Goal: Task Accomplishment & Management: Manage account settings

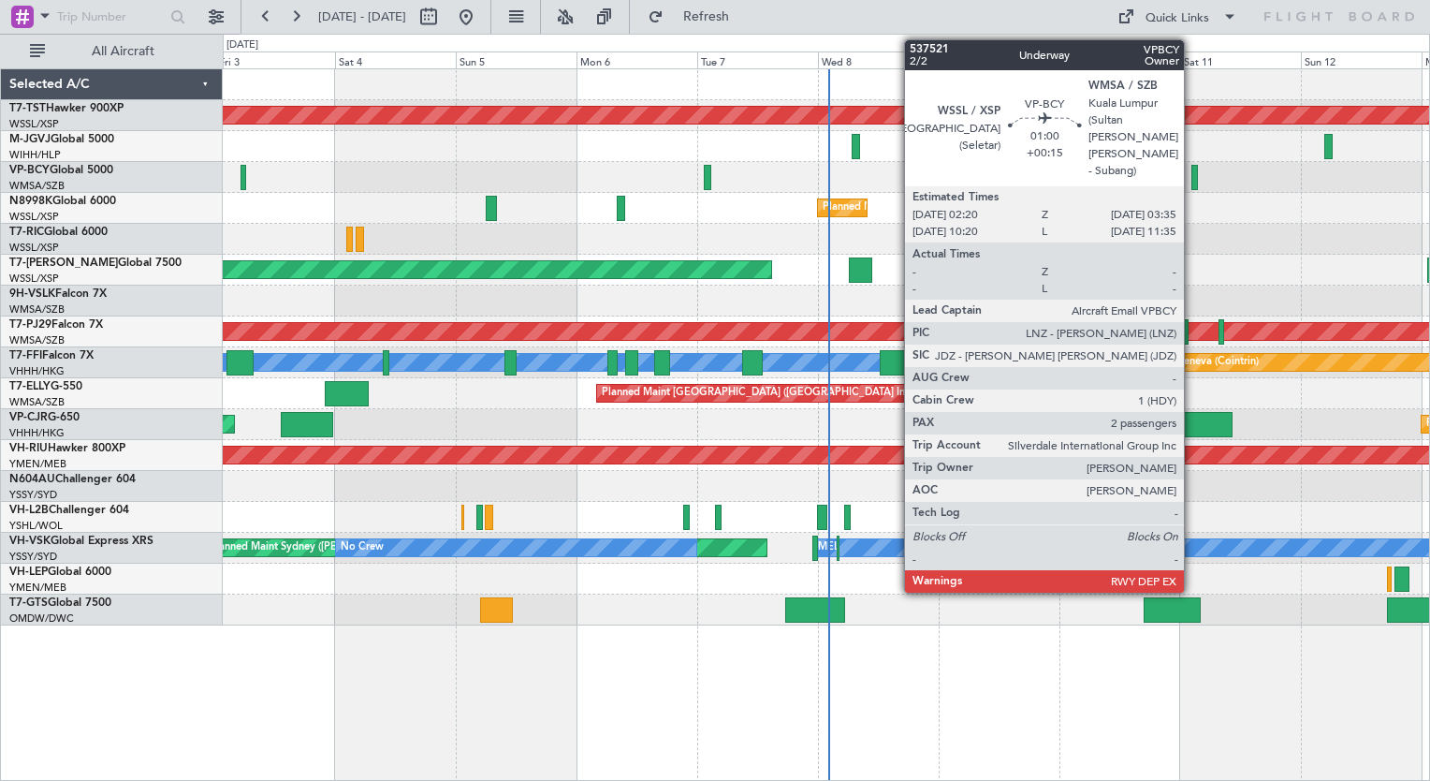
click at [1192, 171] on div at bounding box center [1195, 177] width 7 height 25
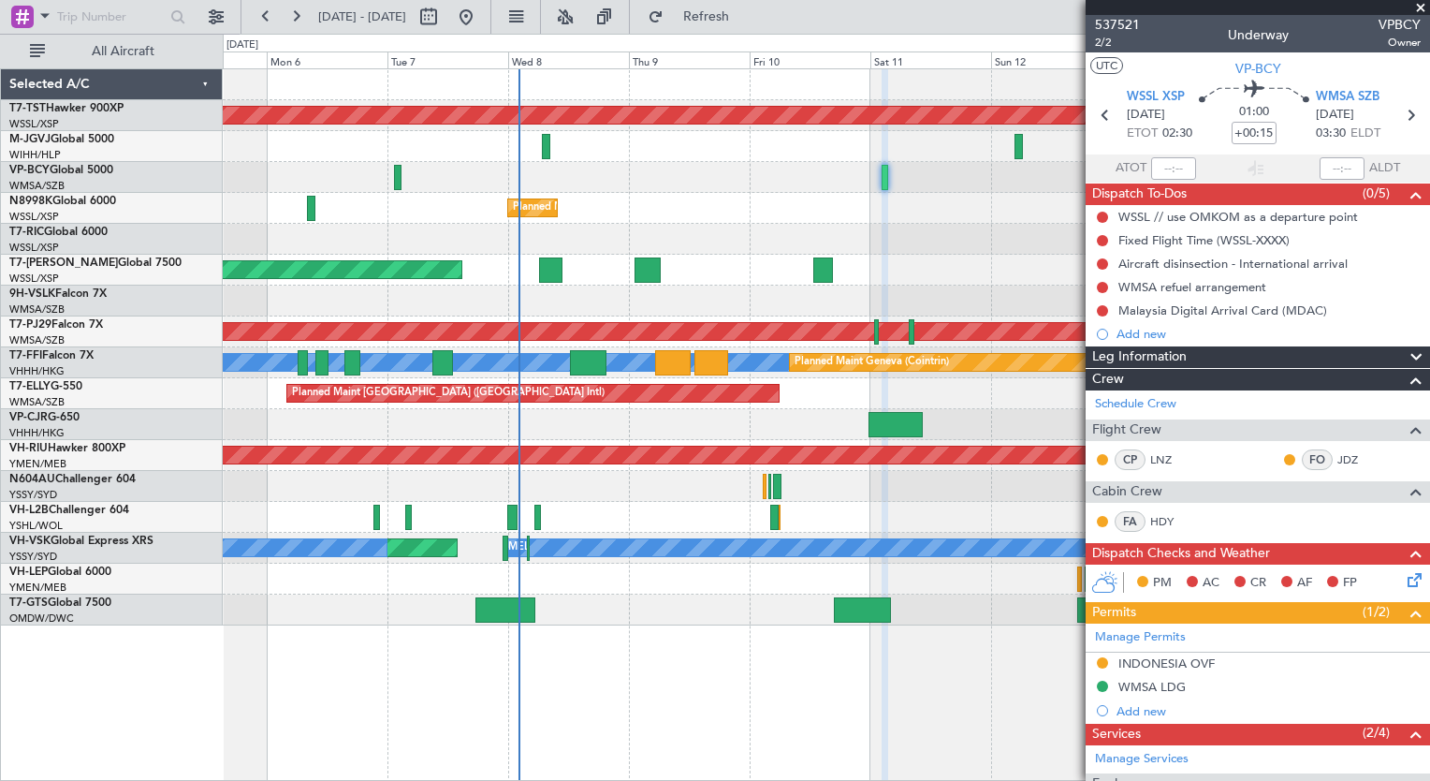
click at [601, 212] on div "Planned Maint [GEOGRAPHIC_DATA] (Seletar) Planned Maint [GEOGRAPHIC_DATA] (Sele…" at bounding box center [826, 347] width 1206 height 556
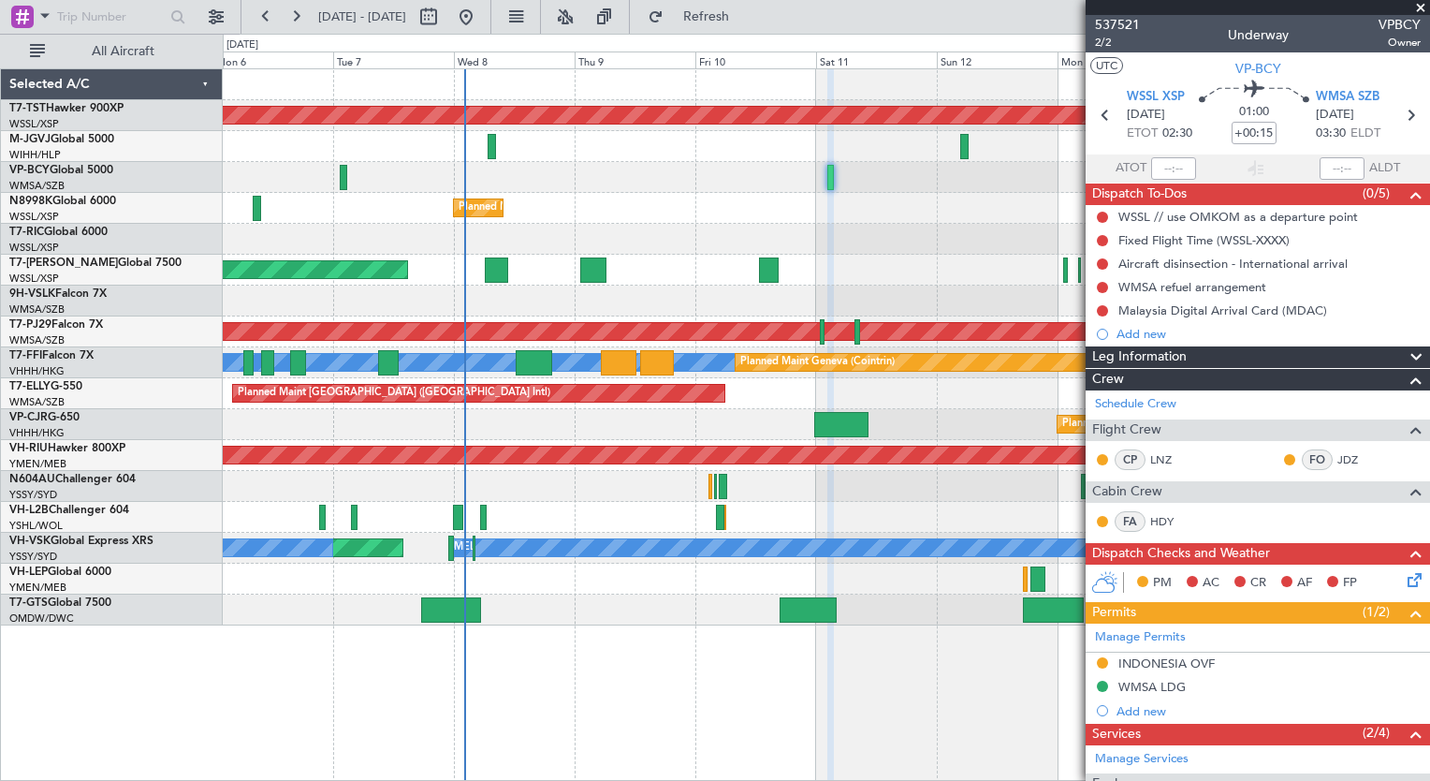
click at [541, 635] on div "Planned Maint [GEOGRAPHIC_DATA] (Seletar) Planned Maint [GEOGRAPHIC_DATA] (Sele…" at bounding box center [826, 424] width 1207 height 712
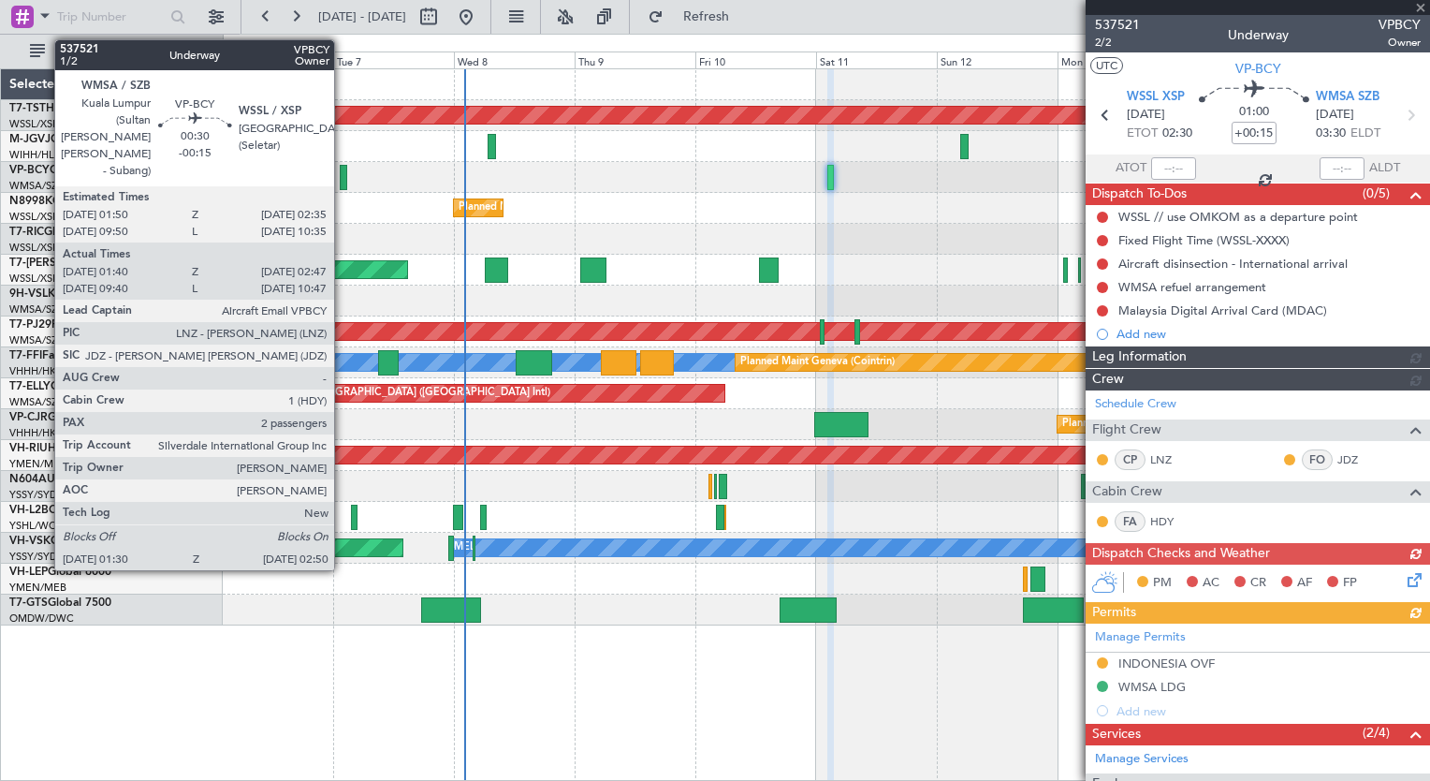
click at [343, 178] on div at bounding box center [343, 177] width 7 height 25
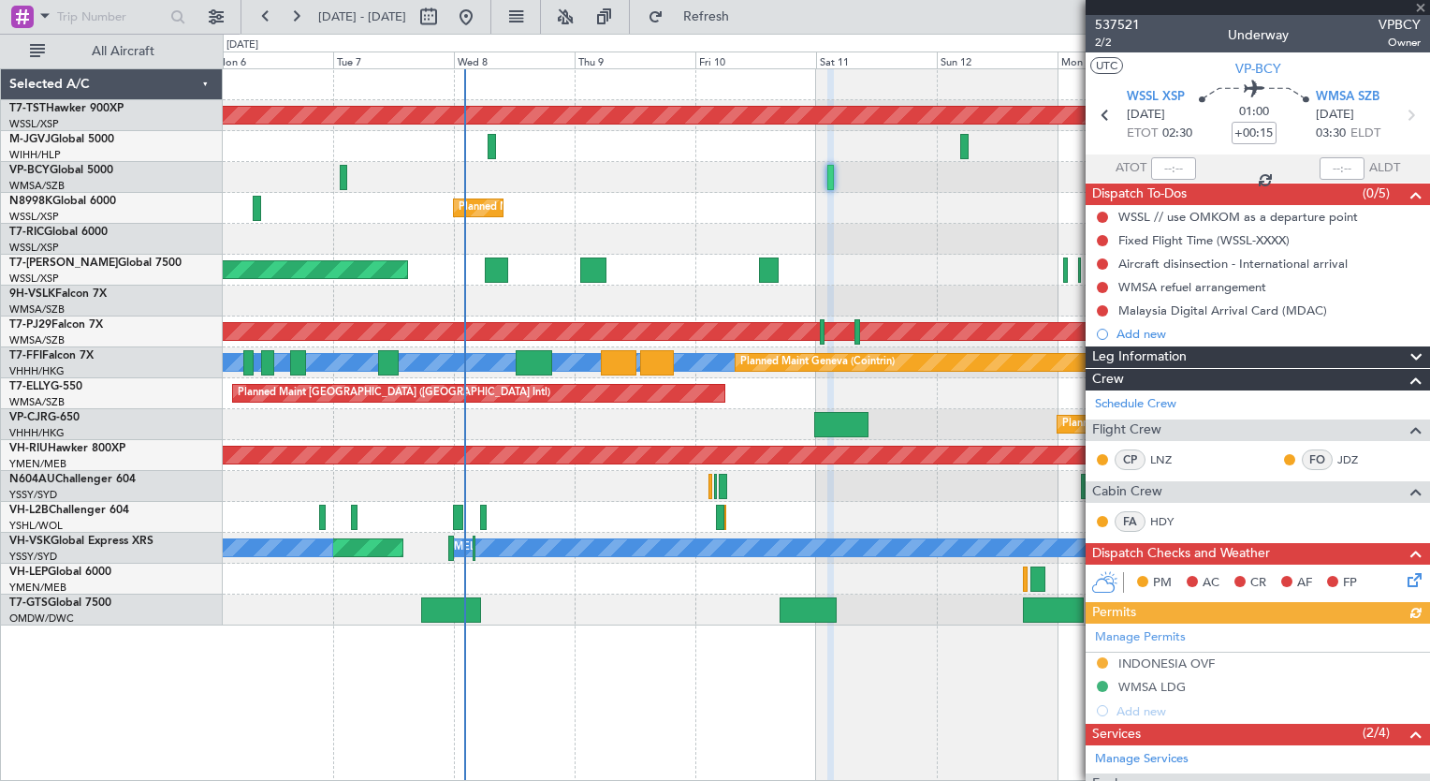
type input "-00:15"
type input "01:50"
type input "02:42"
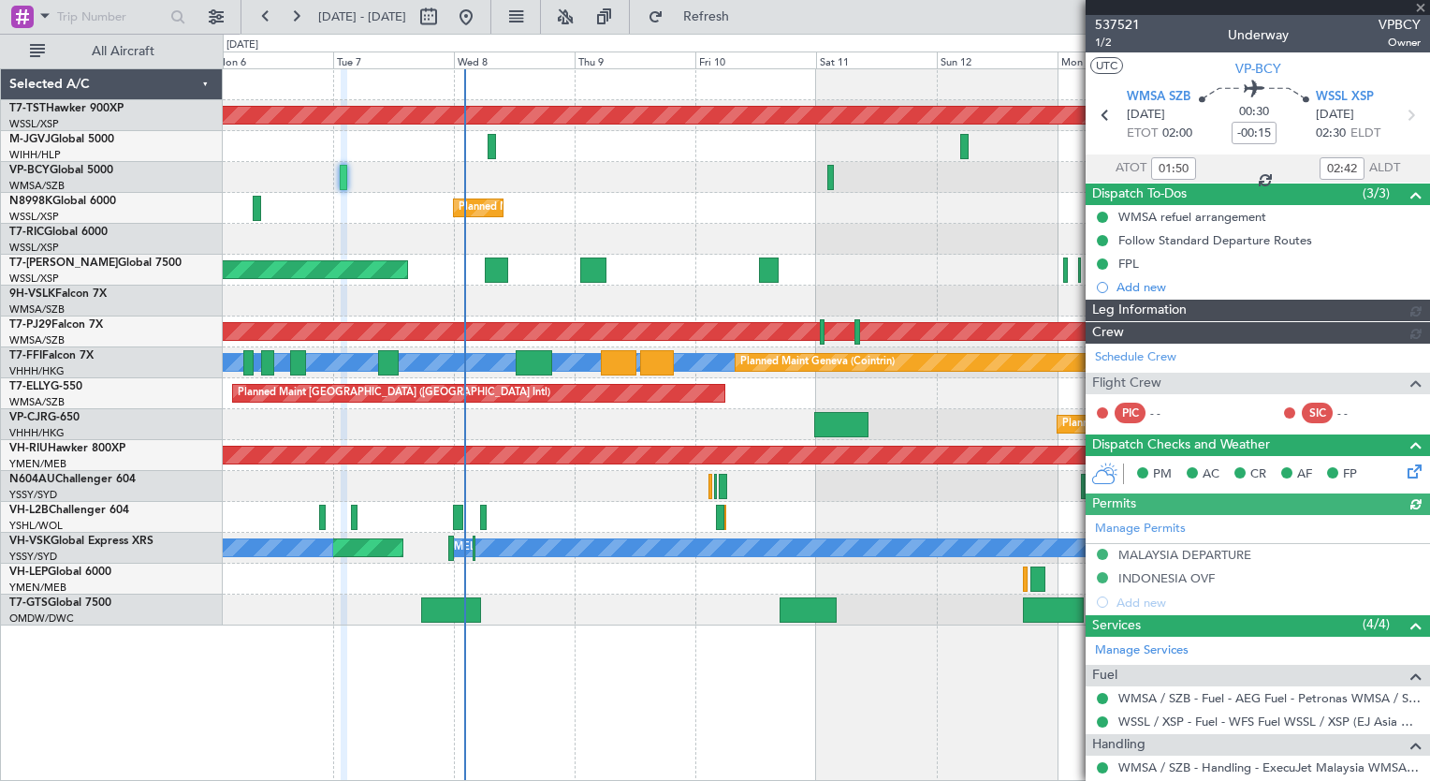
type input "[PERSON_NAME] (EYU)"
type input "A0102"
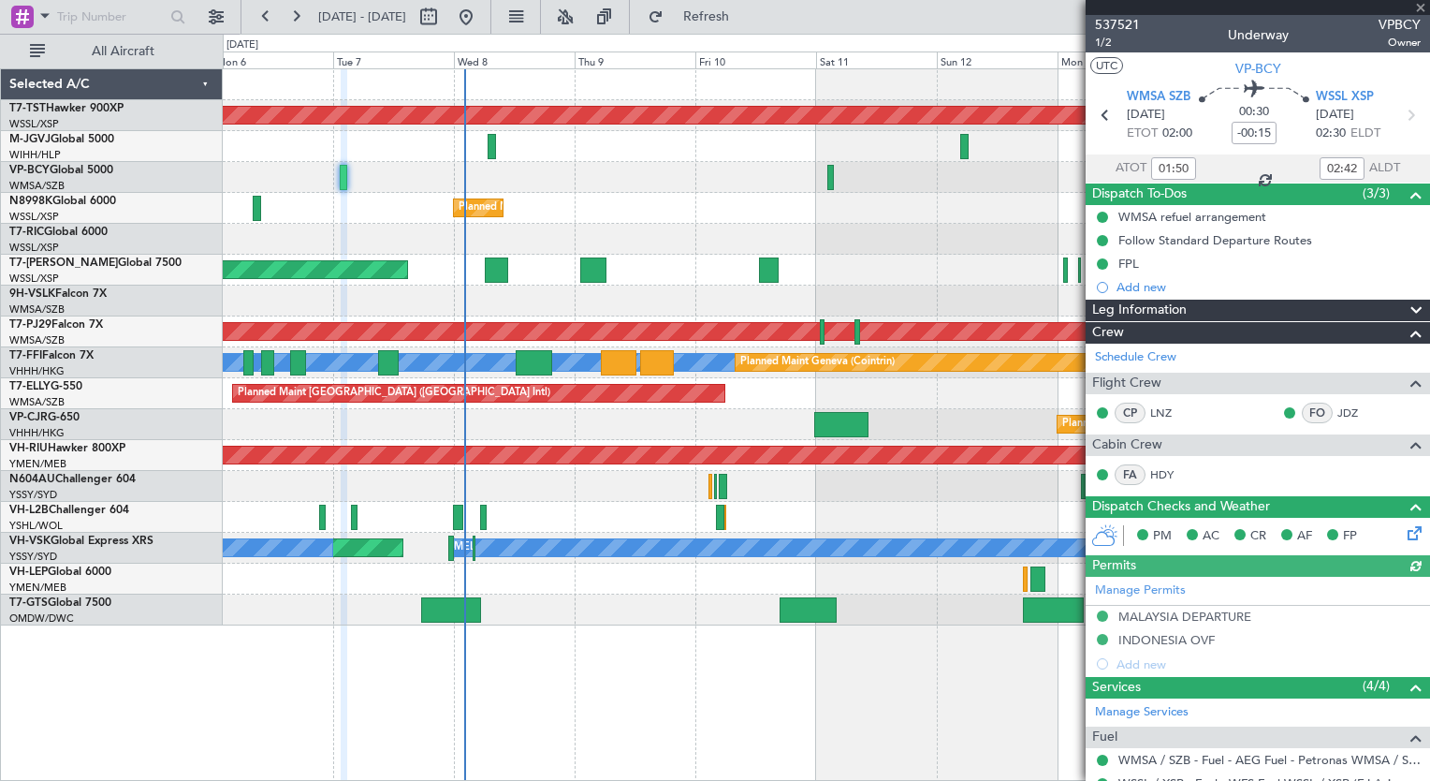
scroll to position [217, 0]
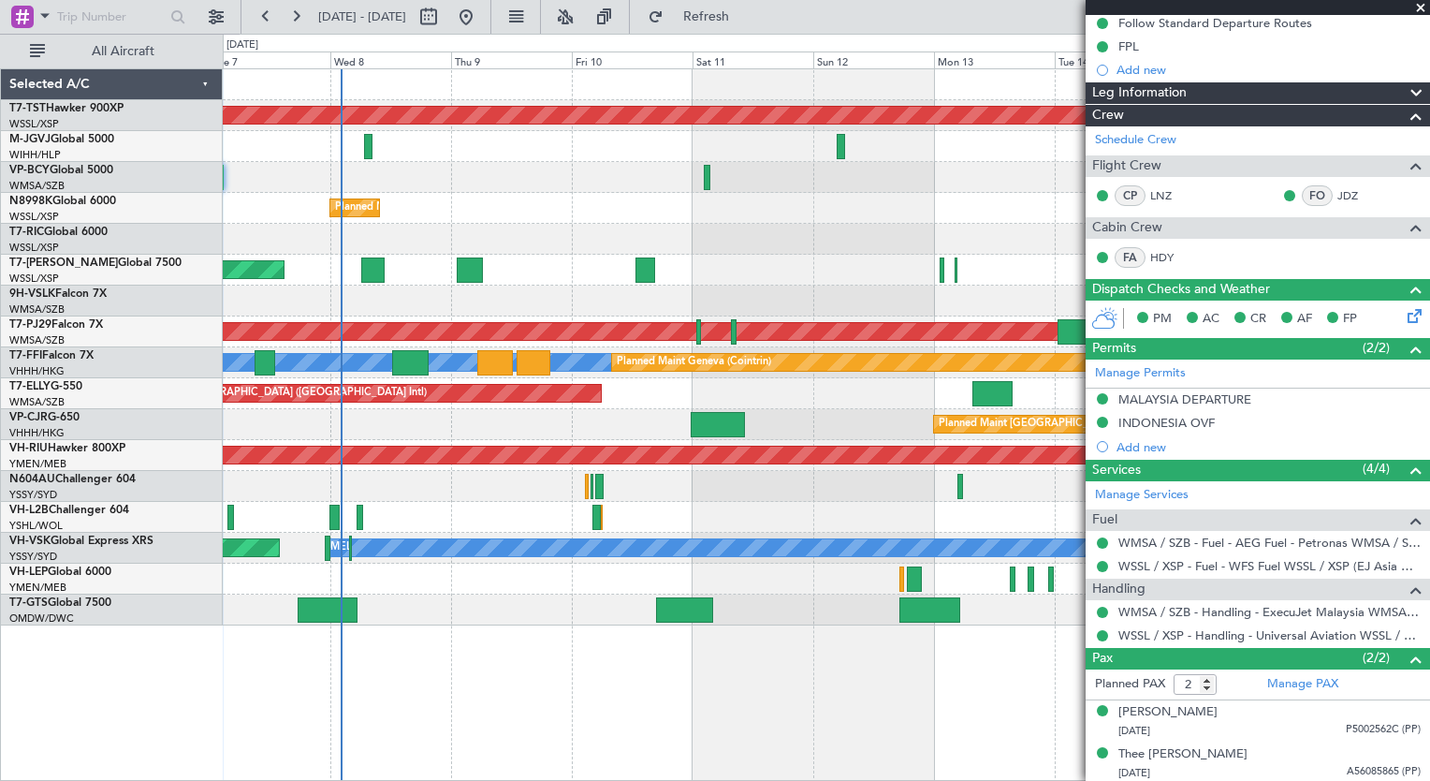
click at [661, 225] on div "Planned Maint [GEOGRAPHIC_DATA] (Seletar) Planned Maint [GEOGRAPHIC_DATA] (Sele…" at bounding box center [826, 347] width 1206 height 556
